Goal: Transaction & Acquisition: Purchase product/service

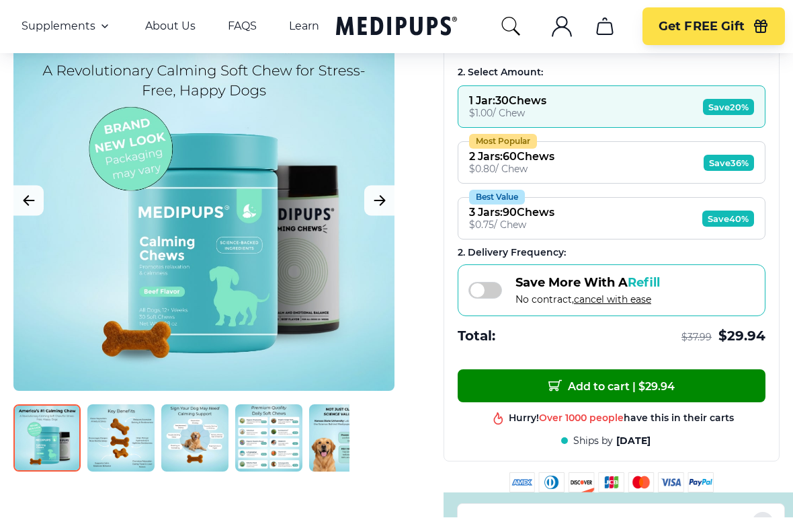
scroll to position [312, 0]
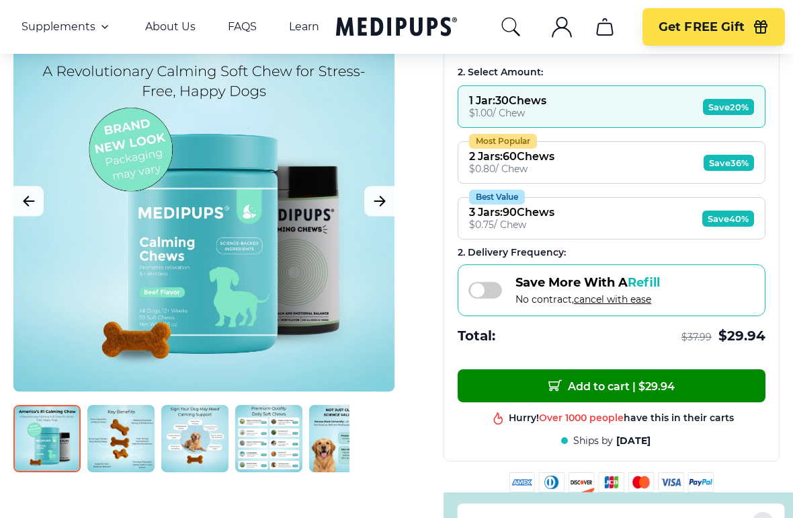
click at [730, 227] on span "Save 40%" at bounding box center [728, 219] width 52 height 16
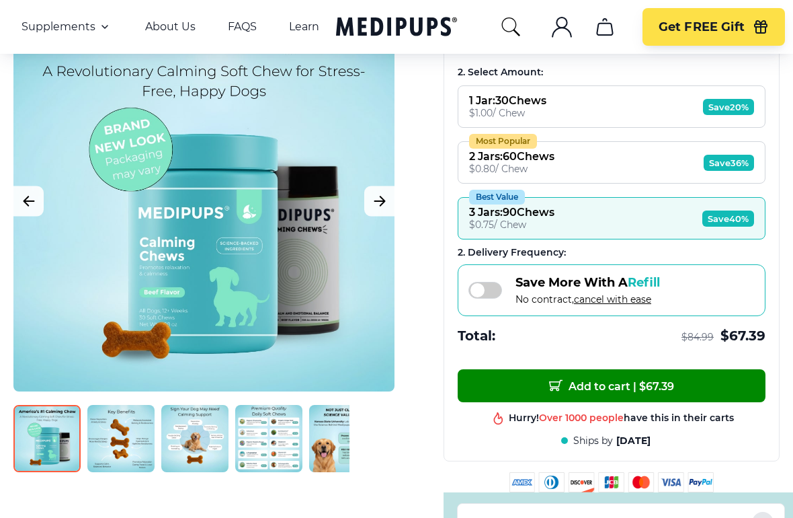
scroll to position [313, 0]
click at [732, 107] on span "Save 20%" at bounding box center [728, 107] width 51 height 16
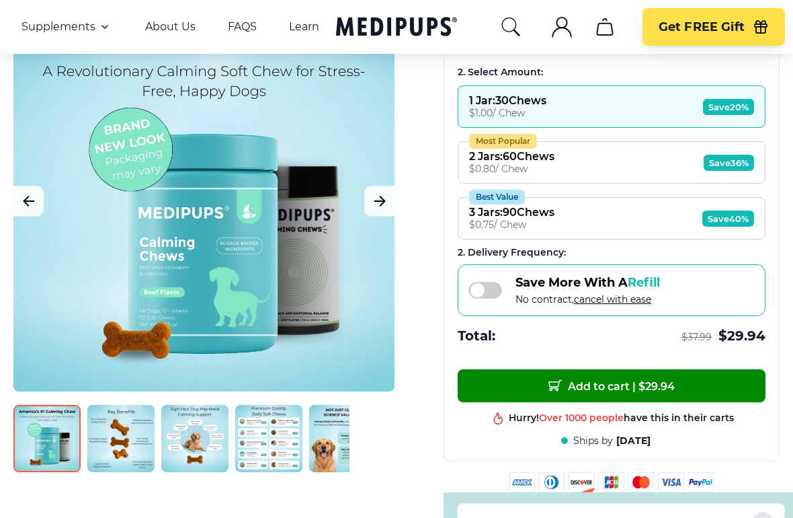
click at [636, 388] on span "Add to cart | $ 29.94" at bounding box center [611, 385] width 126 height 14
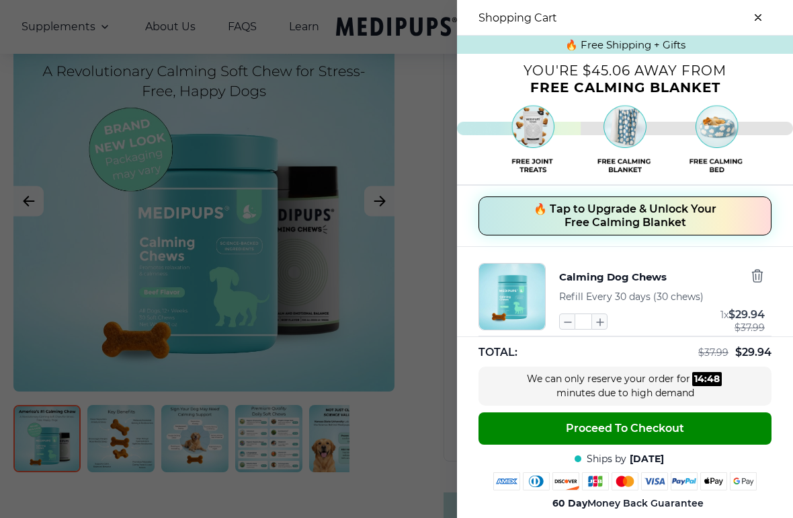
click at [429, 287] on div at bounding box center [396, 259] width 793 height 518
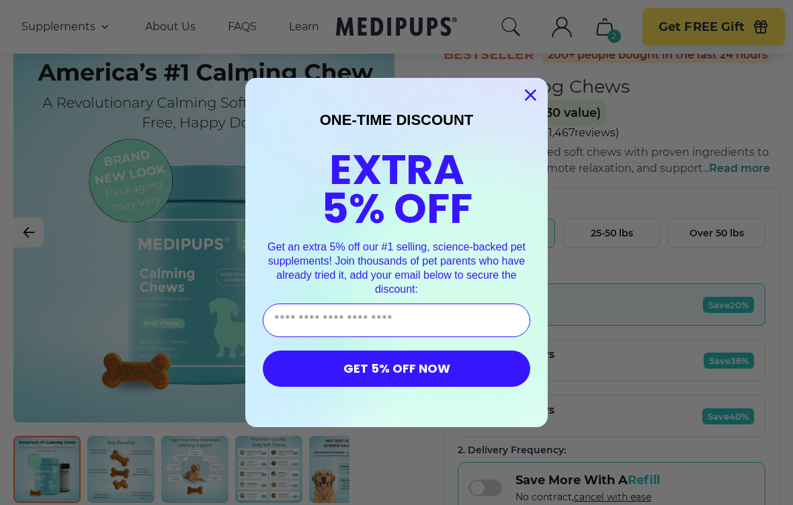
scroll to position [114, 0]
click at [455, 323] on input "Enter Your Email Address" at bounding box center [397, 321] width 268 height 34
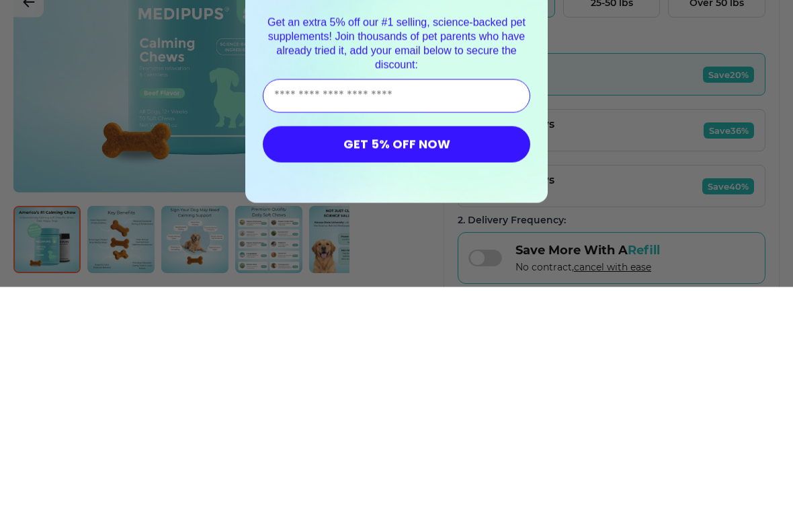
type input "**********"
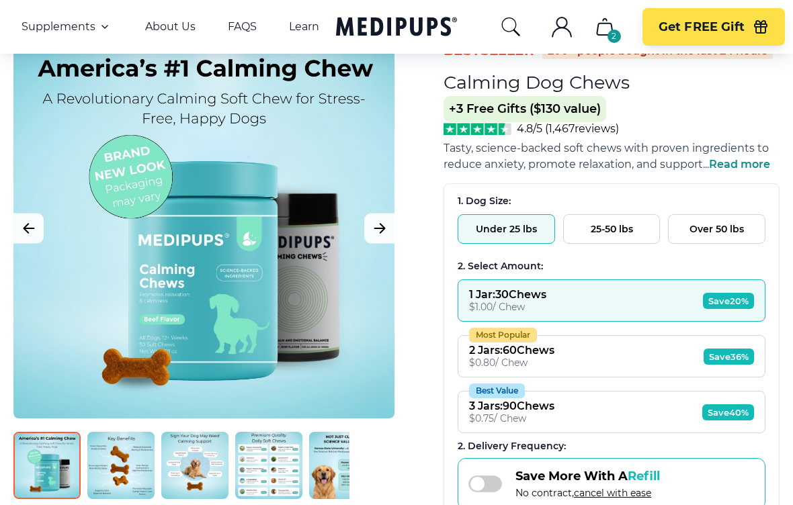
scroll to position [0, 0]
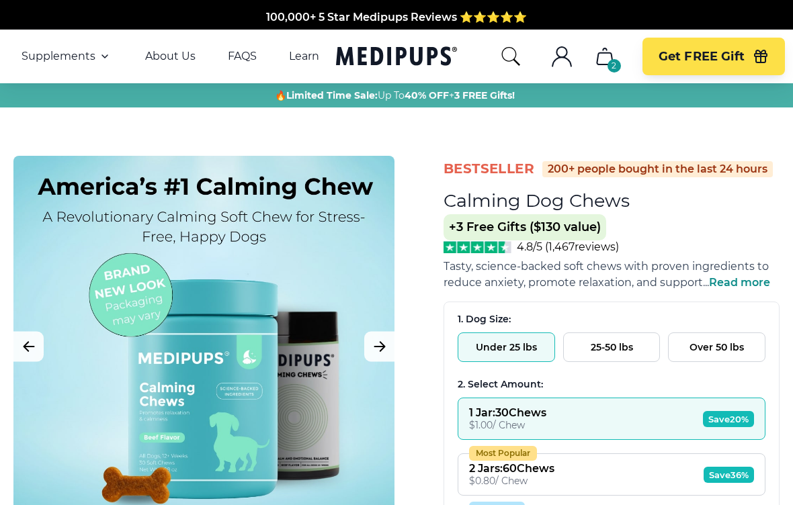
click at [89, 46] on nav "Supplements Supplements Probiotics & Gut Health Tasty, science-backed soft chew…" at bounding box center [396, 57] width 793 height 54
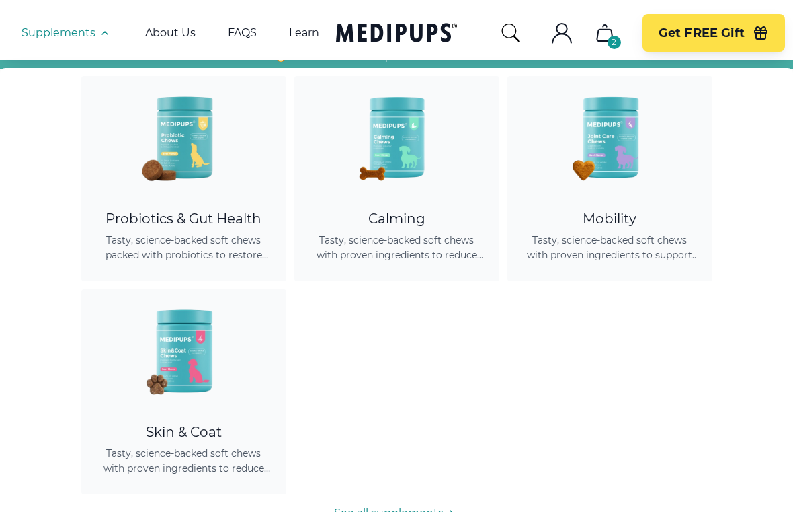
scroll to position [28, 0]
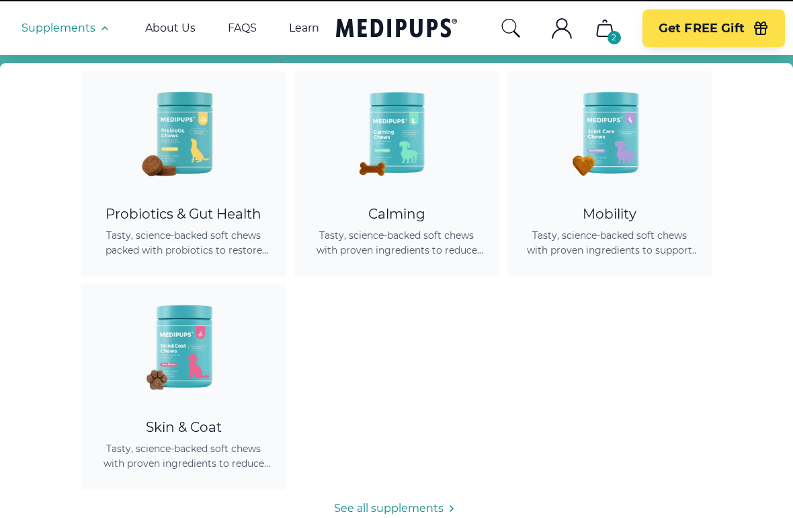
click at [718, 33] on span "Get FREE Gift" at bounding box center [702, 28] width 86 height 15
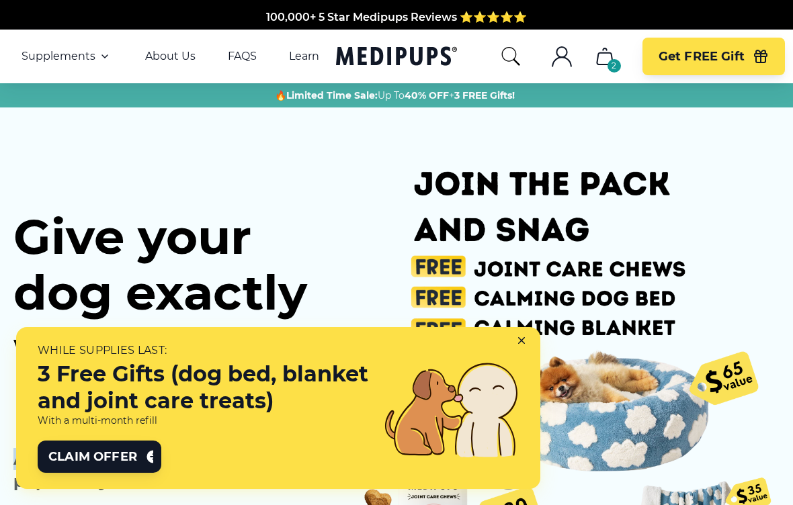
click at [608, 56] on icon "cart" at bounding box center [605, 57] width 22 height 22
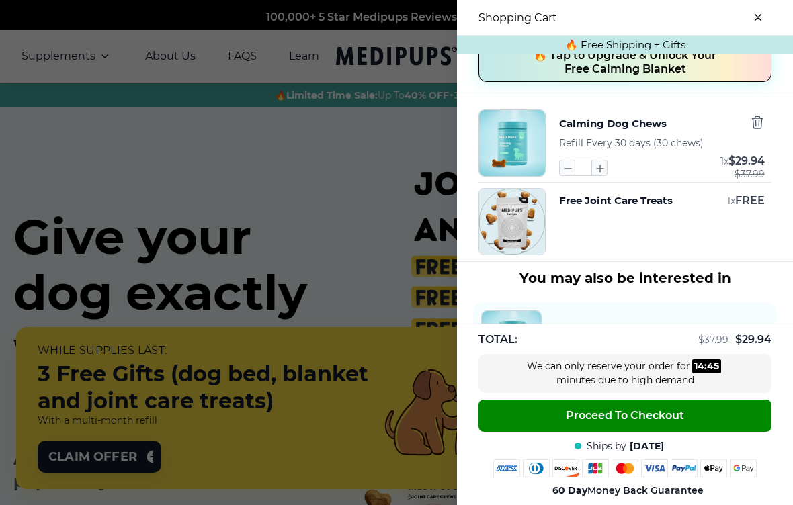
scroll to position [155, 0]
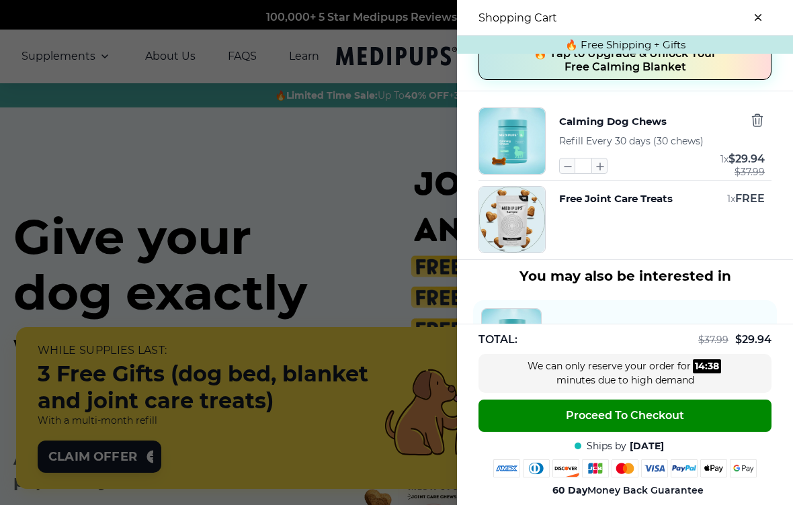
click at [393, 221] on div at bounding box center [396, 252] width 793 height 505
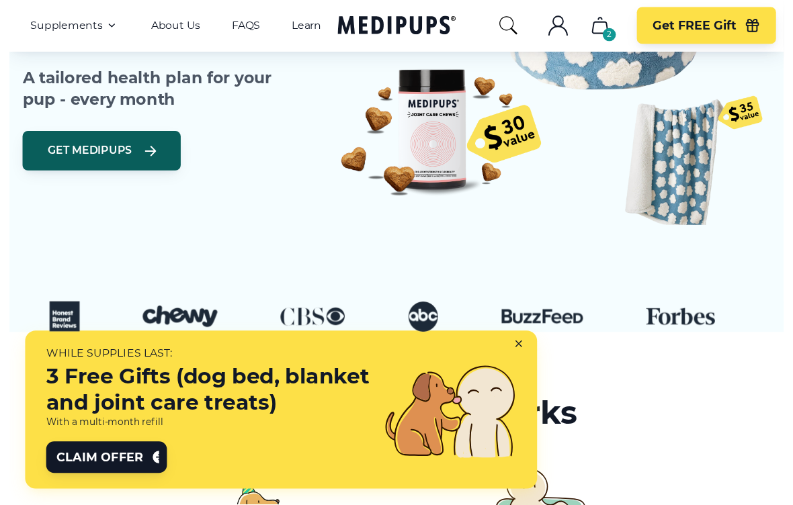
scroll to position [0, 0]
